Goal: Transaction & Acquisition: Purchase product/service

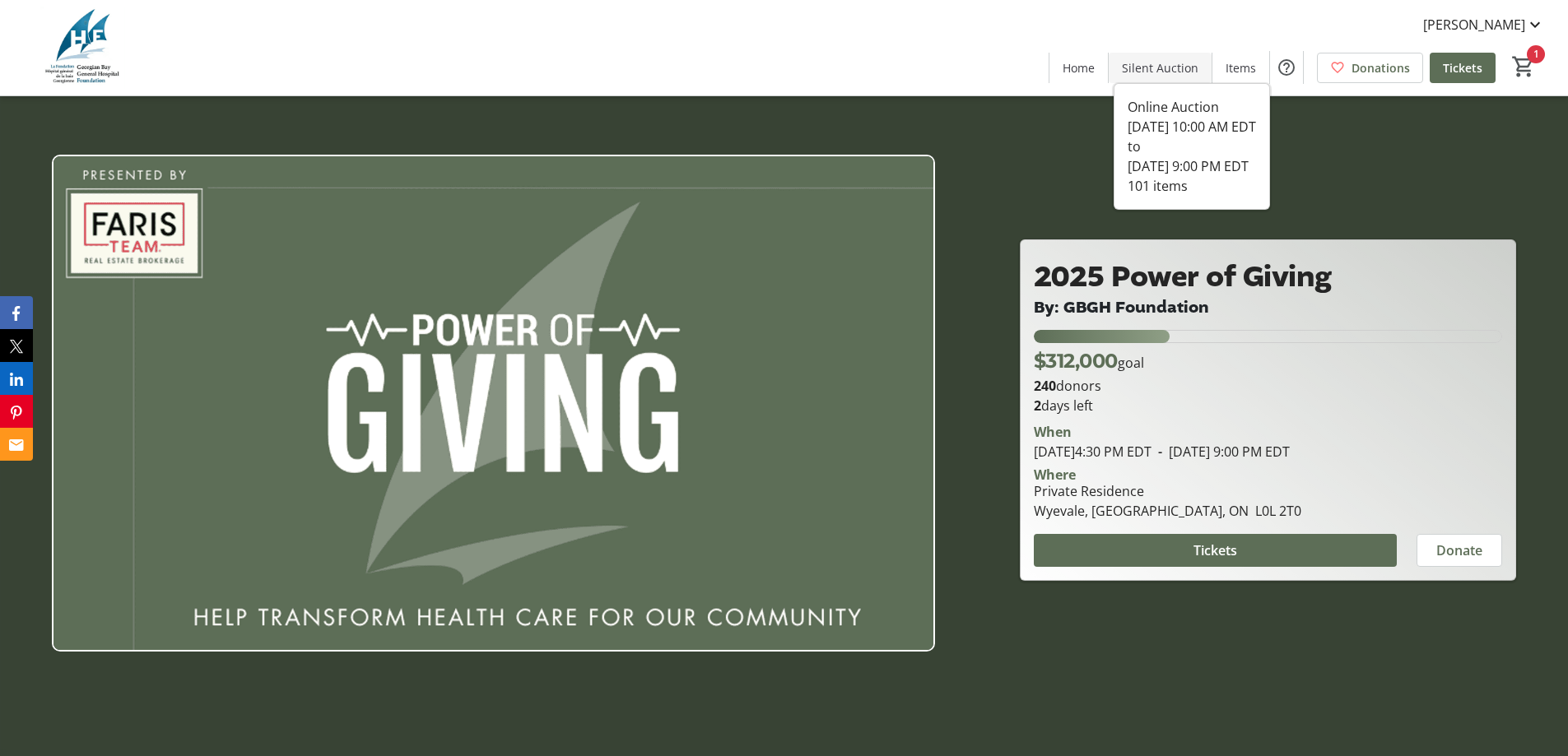
click at [1141, 71] on span "Silent Auction" at bounding box center [1160, 68] width 76 height 17
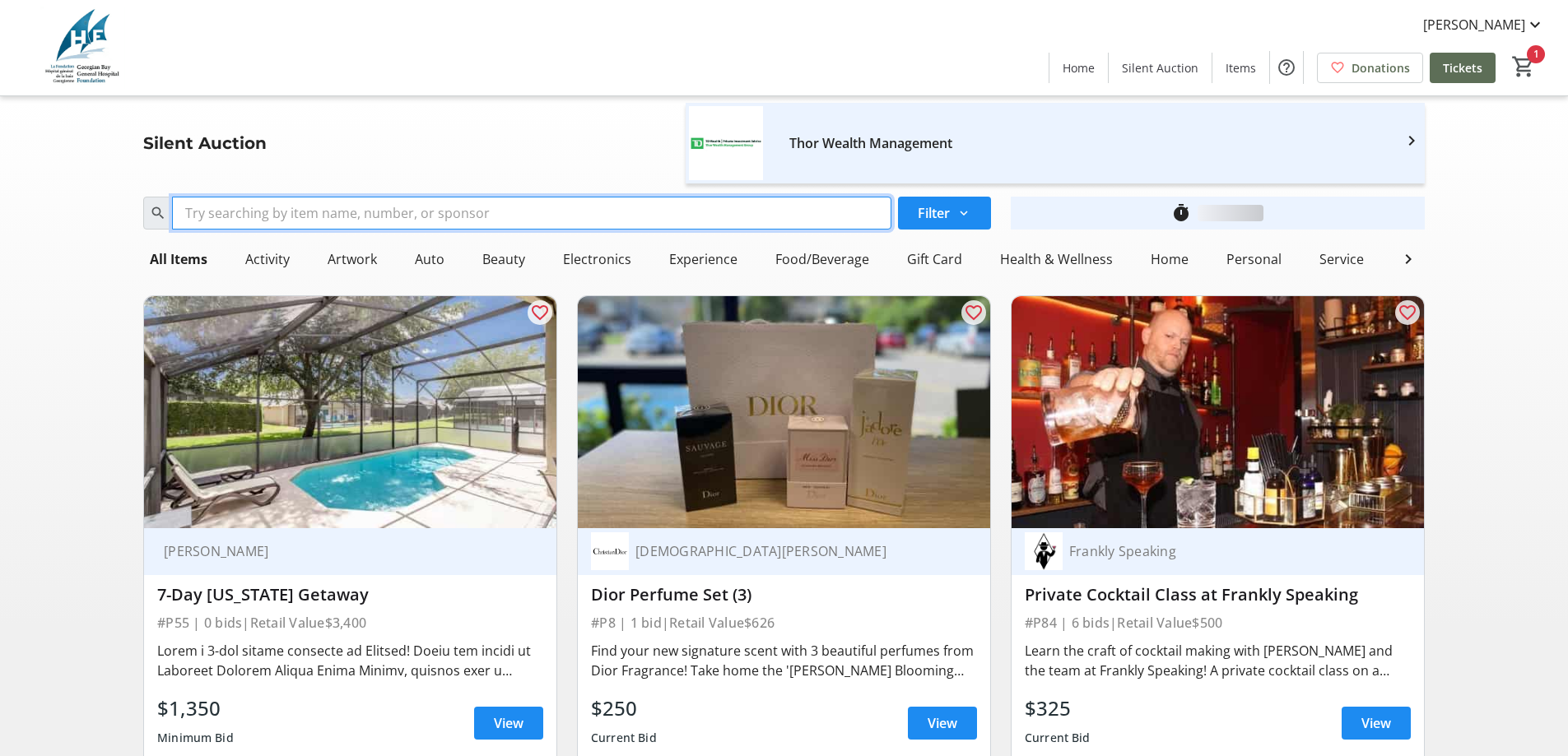
click at [599, 217] on input "Search" at bounding box center [532, 213] width 719 height 33
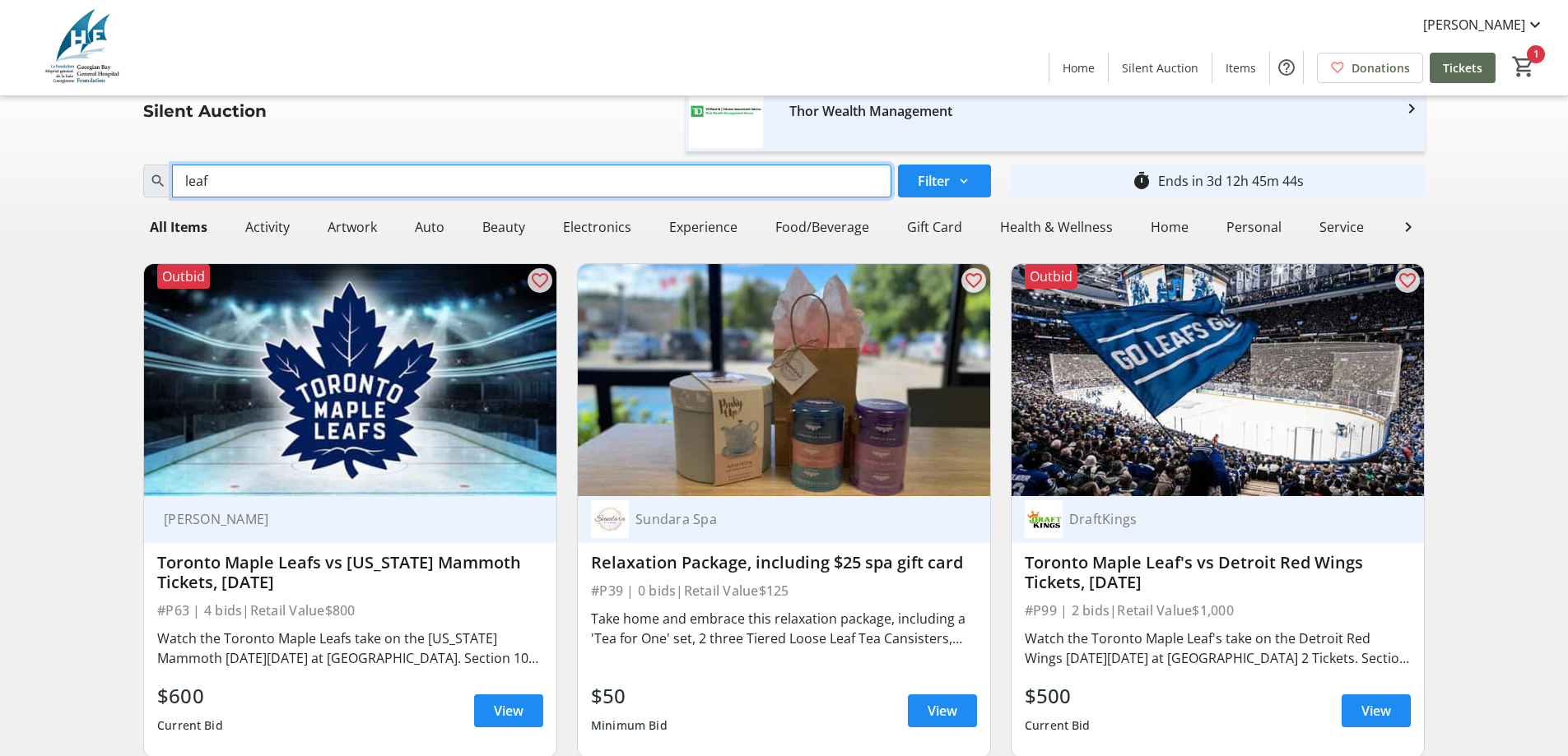
scroll to position [13, 0]
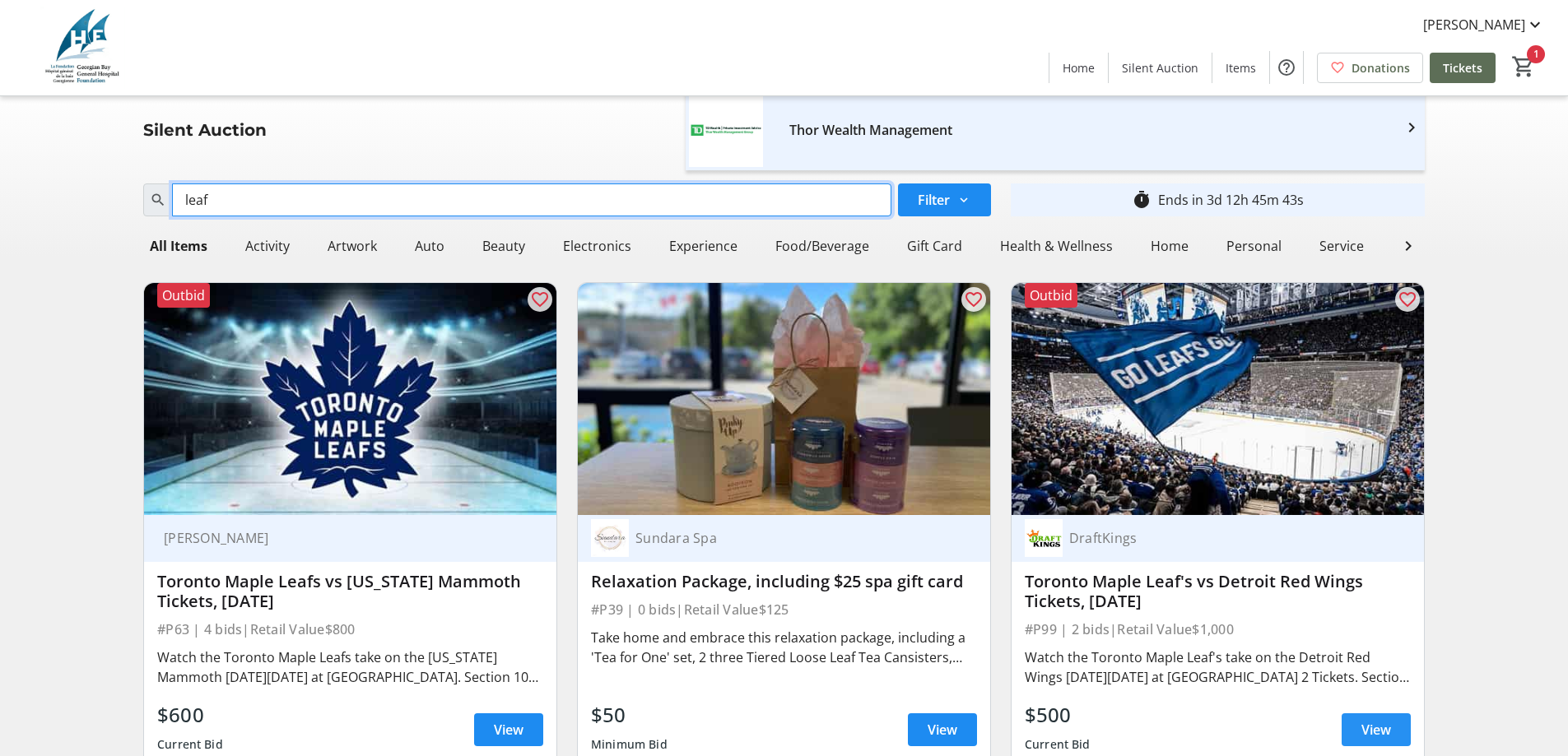
type input "leaf"
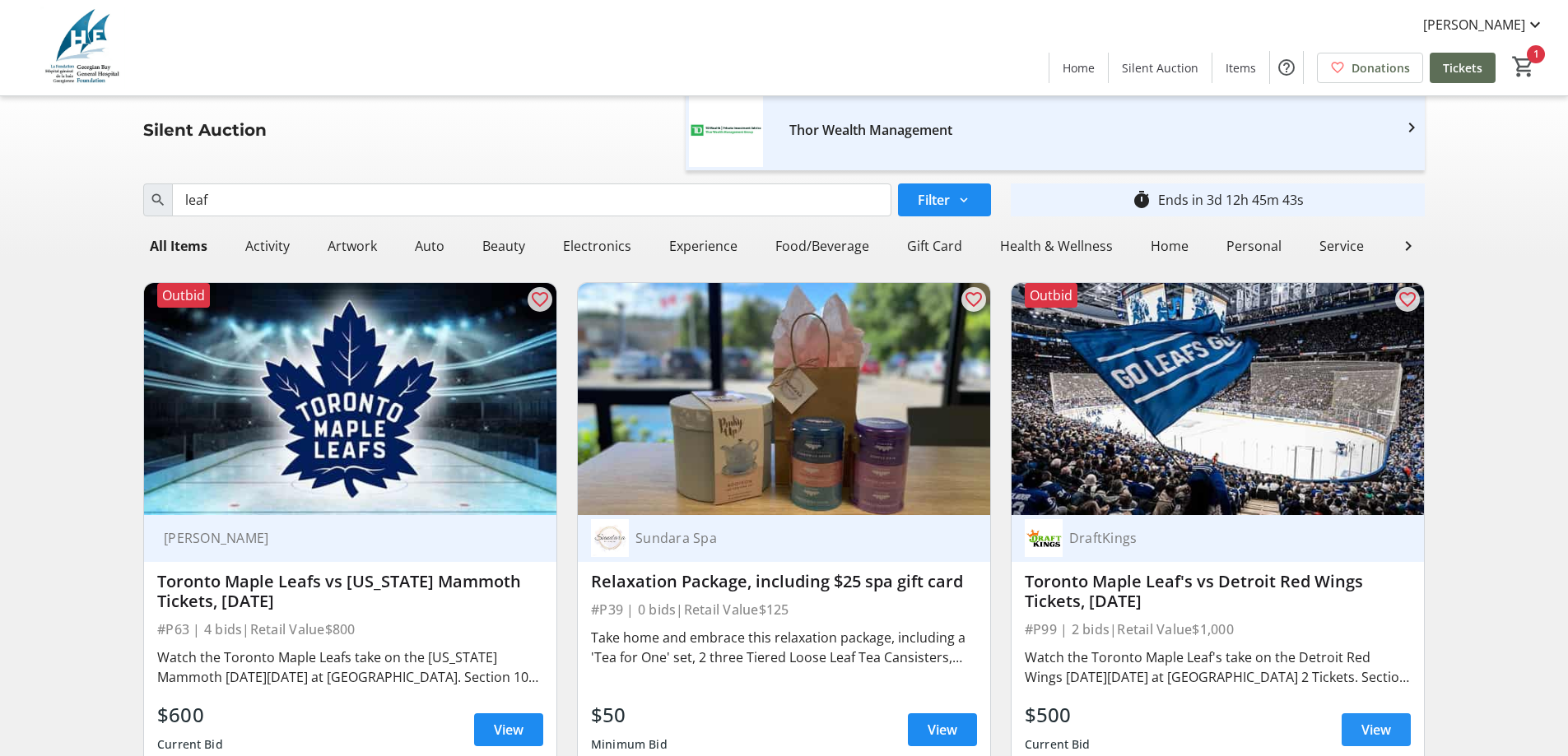
click at [1357, 733] on span at bounding box center [1376, 730] width 69 height 39
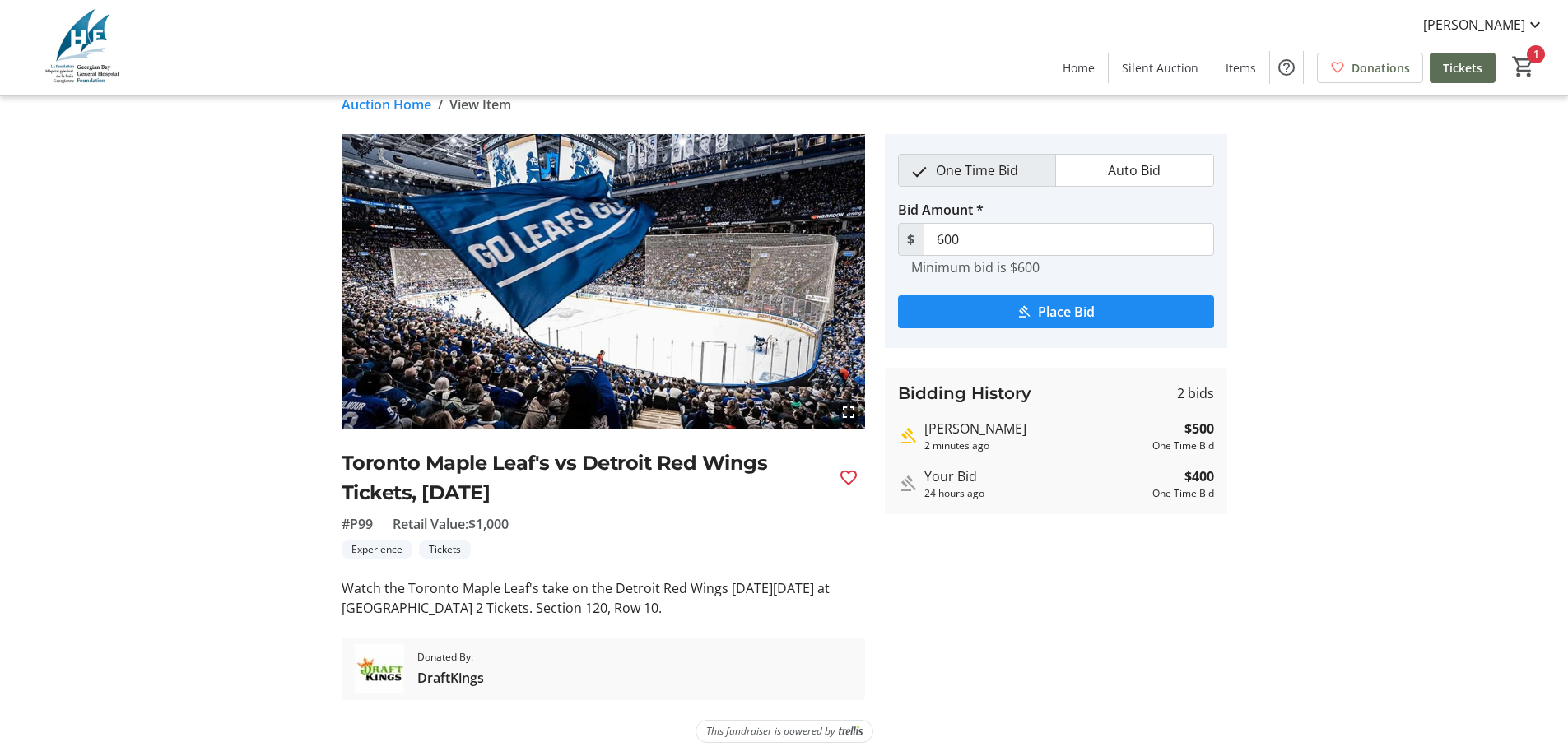
scroll to position [28, 0]
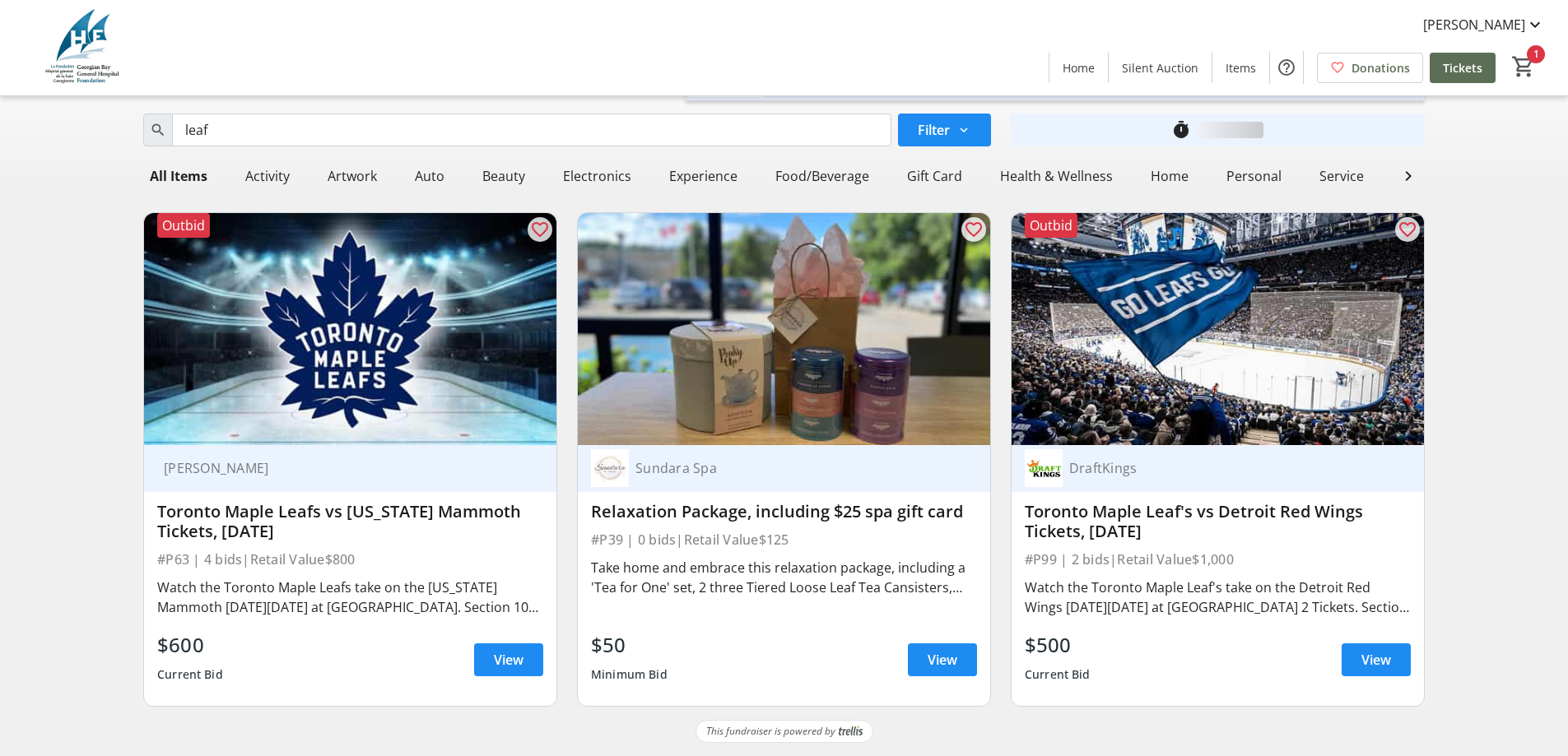
scroll to position [96, 0]
click at [512, 661] on span "View" at bounding box center [509, 659] width 30 height 20
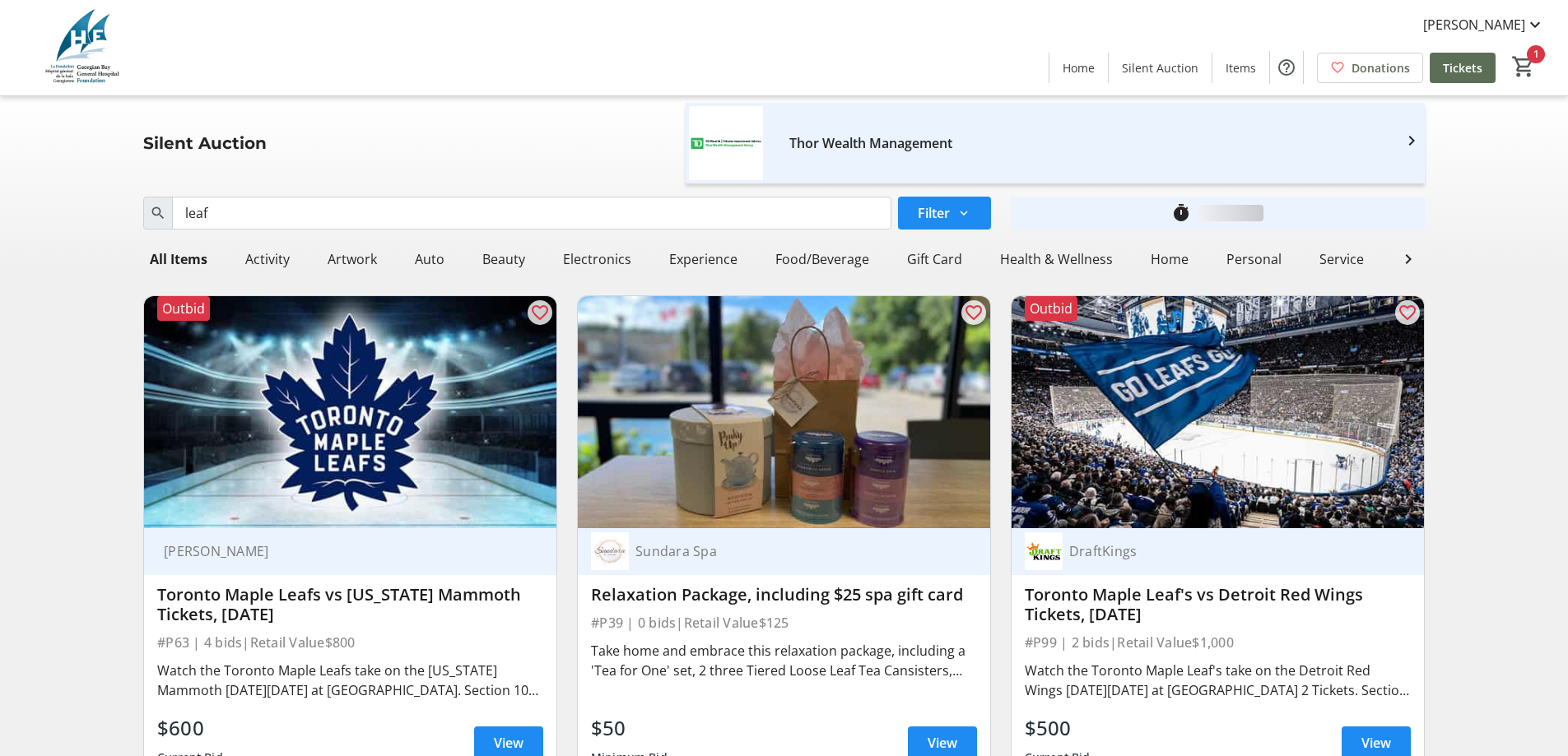
scroll to position [96, 0]
